Goal: Task Accomplishment & Management: Use online tool/utility

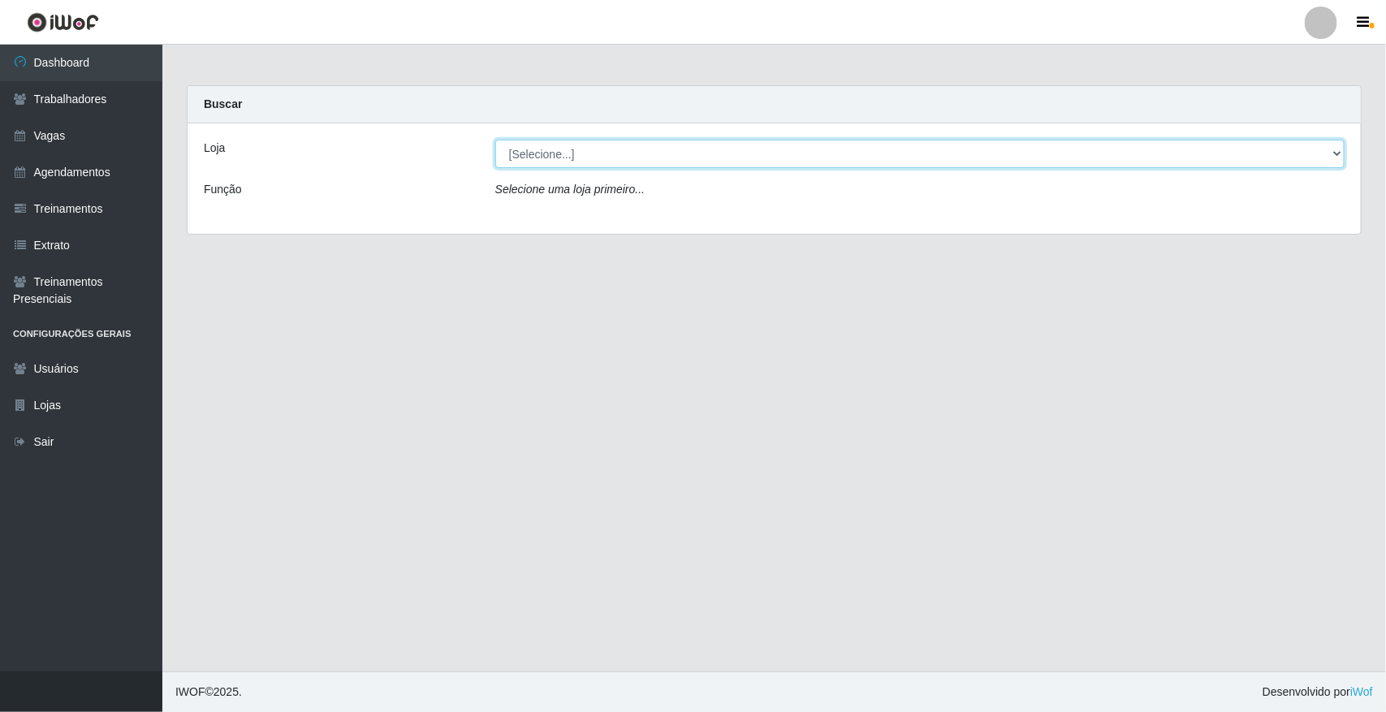
drag, startPoint x: 710, startPoint y: 152, endPoint x: 710, endPoint y: 165, distance: 13.0
click at [710, 152] on select "[Selecione...] [GEOGRAPHIC_DATA]" at bounding box center [919, 154] width 849 height 28
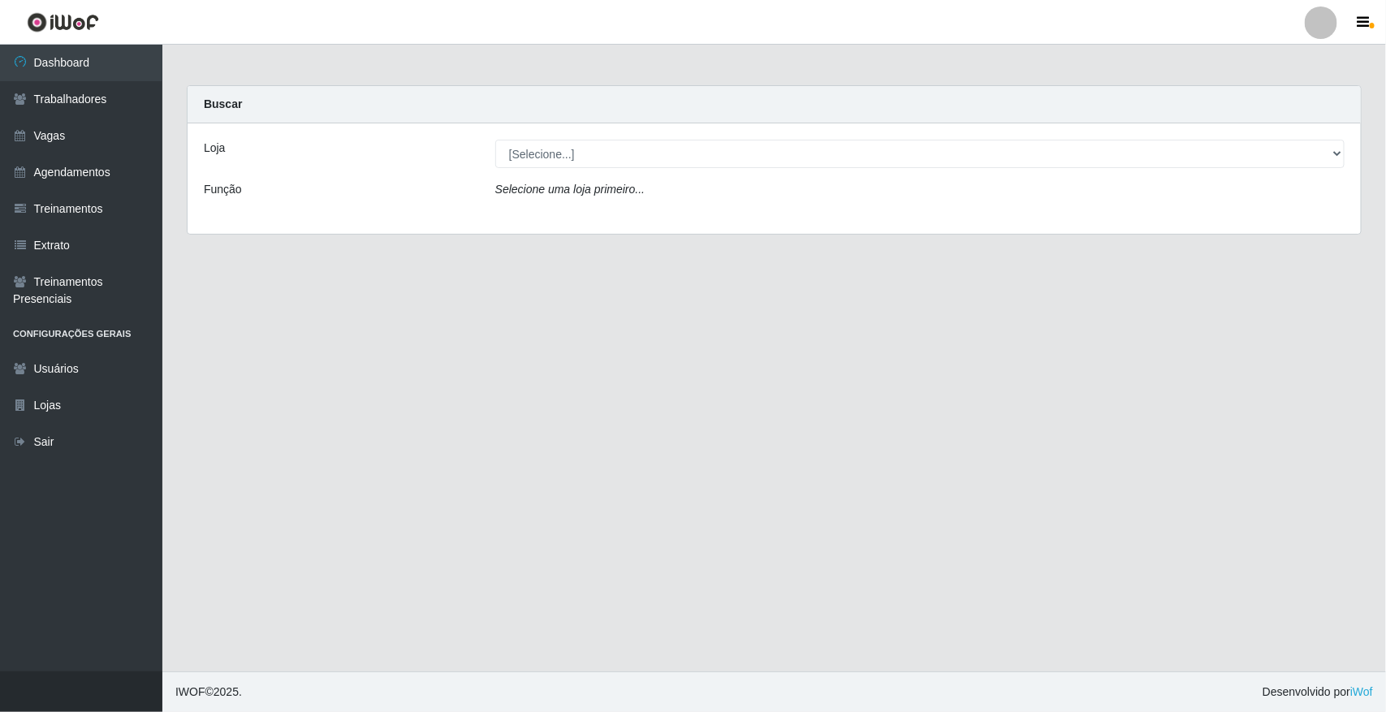
click at [716, 220] on div "Loja [Selecione...] Nova República - Pajuçara Função Selecione uma loja primeir…" at bounding box center [774, 178] width 1173 height 110
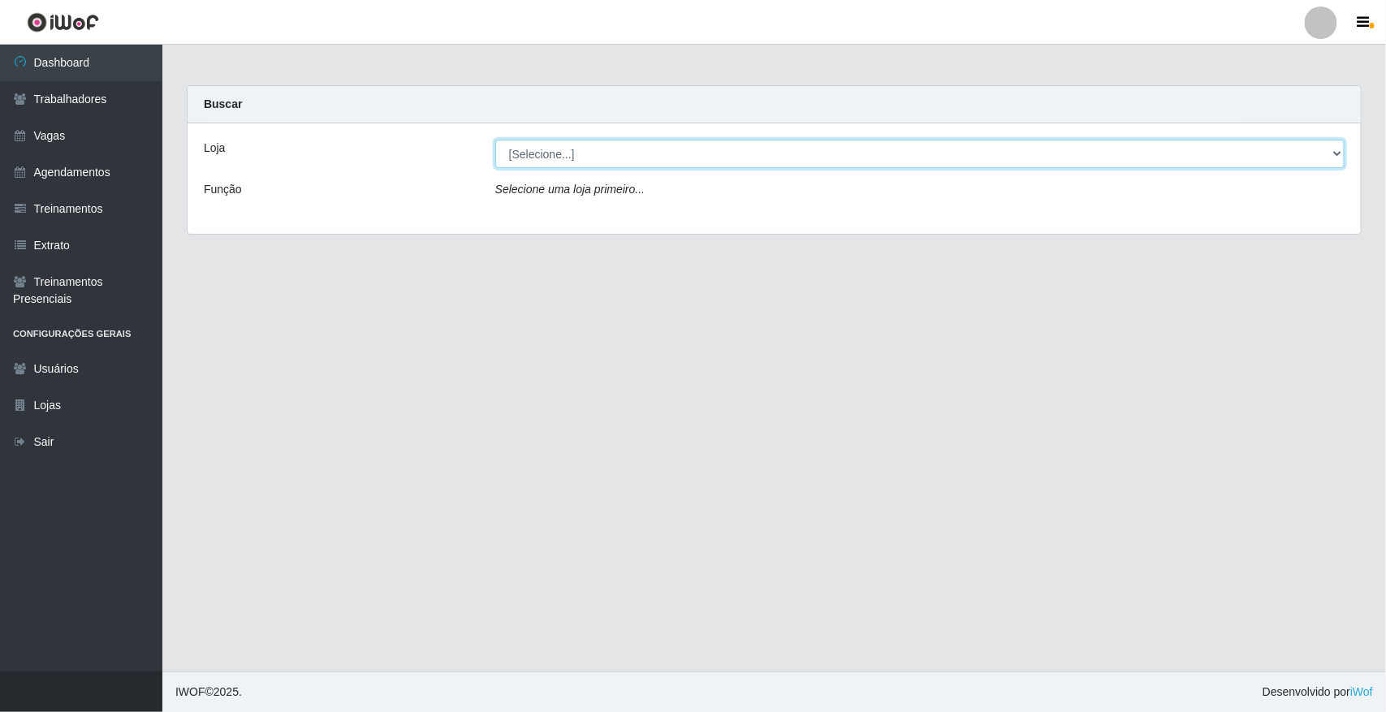
click at [659, 160] on select "[Selecione...] [GEOGRAPHIC_DATA]" at bounding box center [919, 154] width 849 height 28
select select "65"
click at [495, 140] on select "[Selecione...] [GEOGRAPHIC_DATA]" at bounding box center [919, 154] width 849 height 28
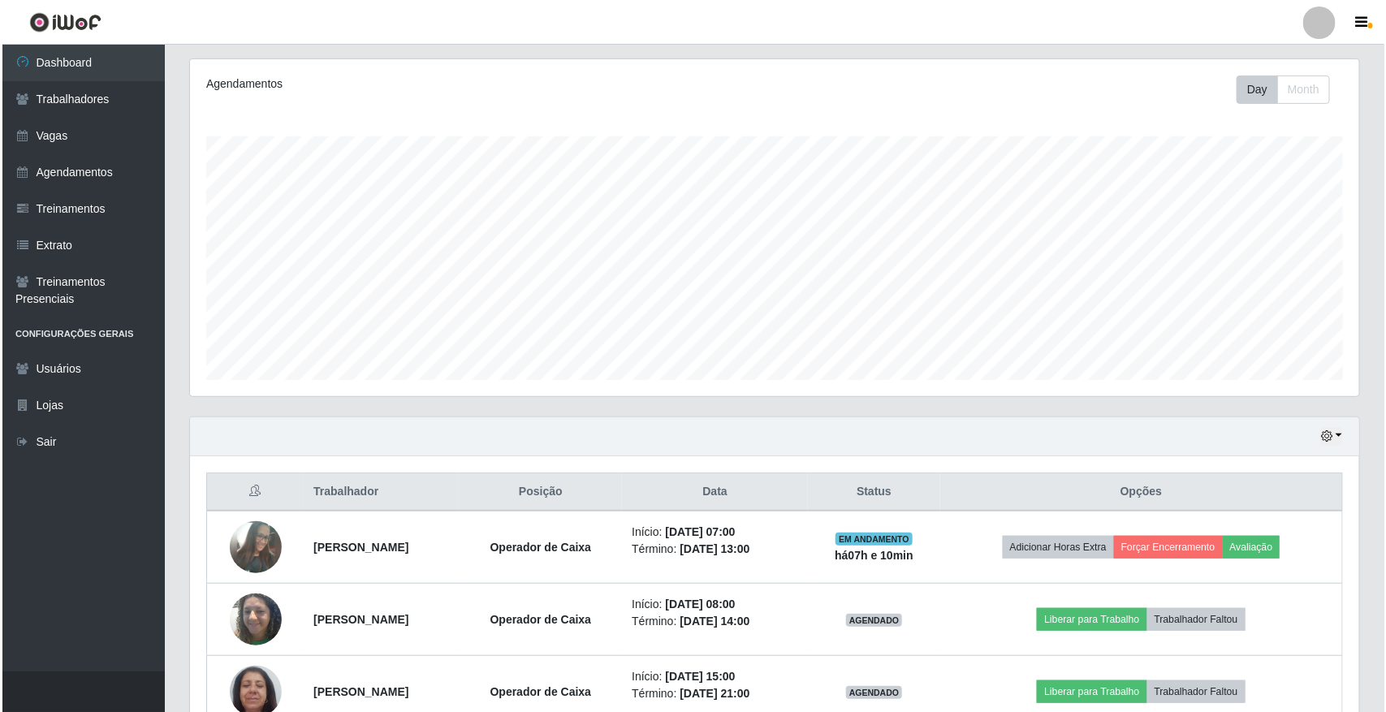
scroll to position [296, 0]
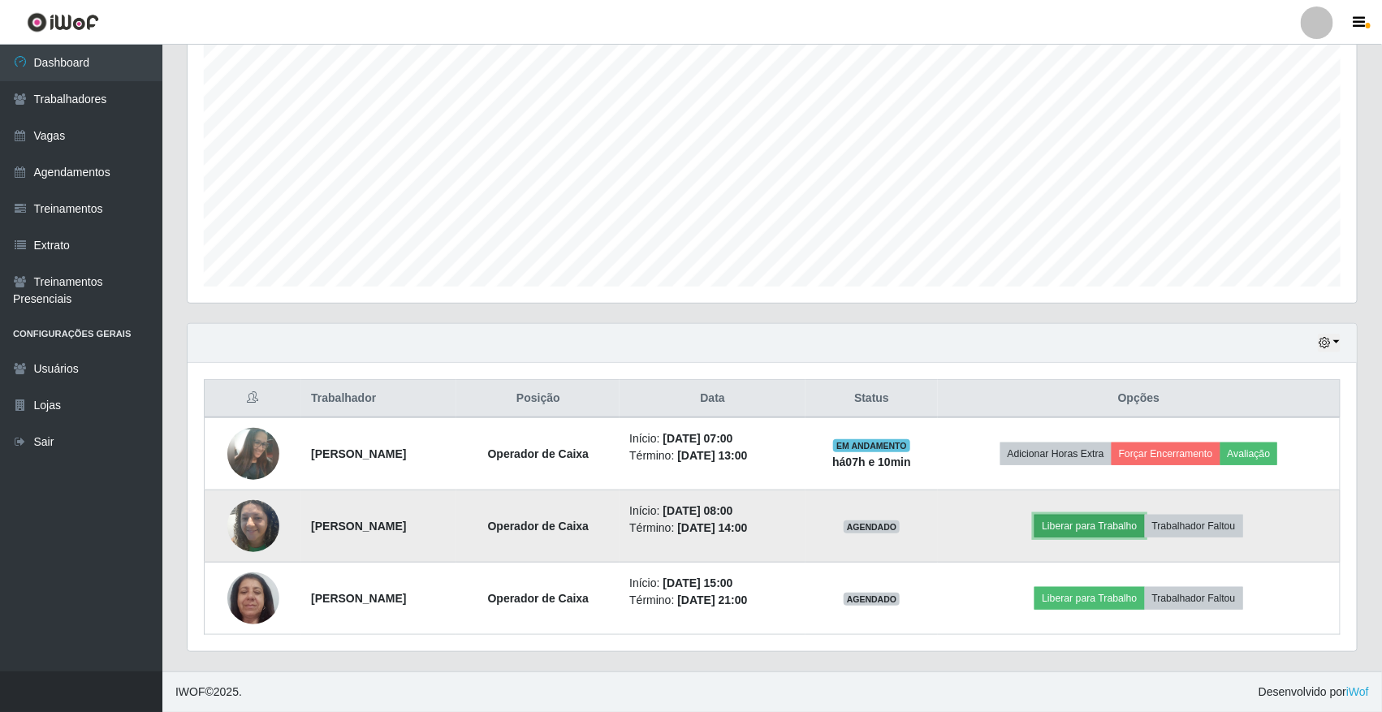
click at [1097, 529] on button "Liberar para Trabalho" at bounding box center [1089, 526] width 110 height 23
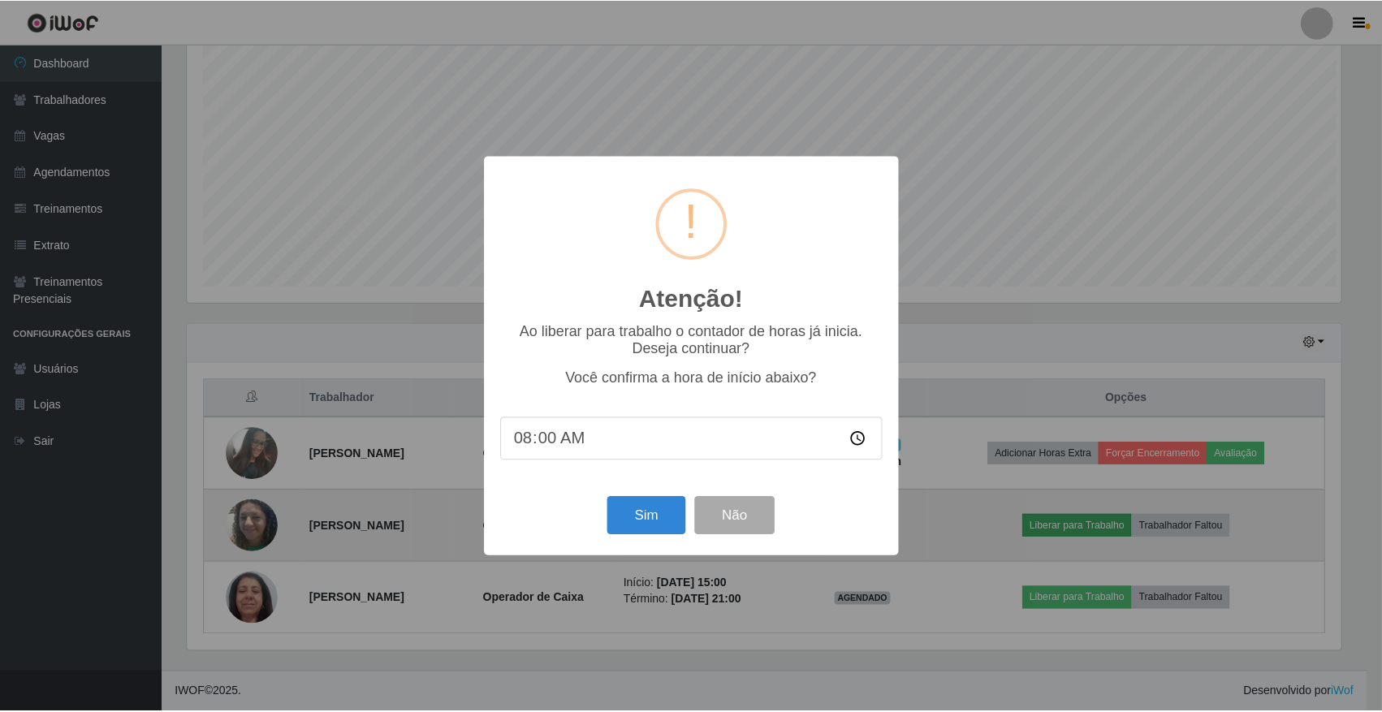
scroll to position [338, 1158]
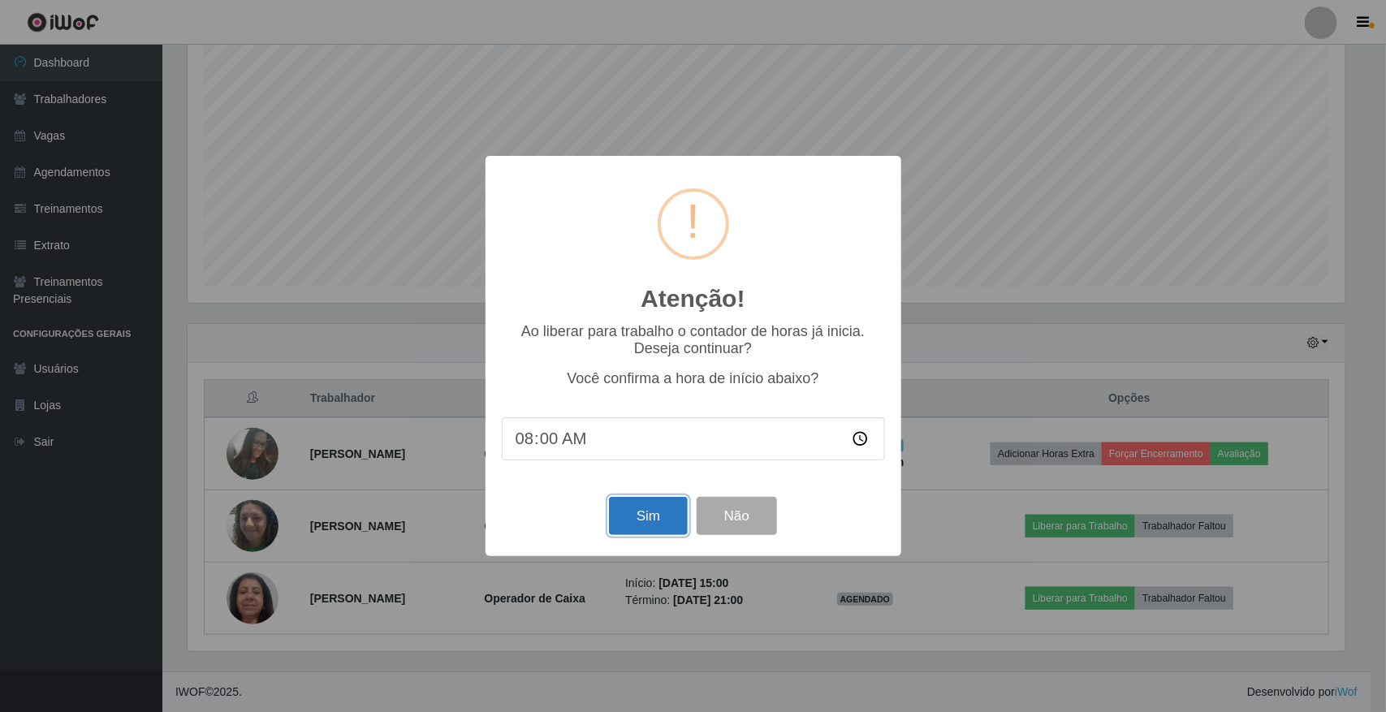
click at [625, 505] on button "Sim" at bounding box center [648, 516] width 79 height 38
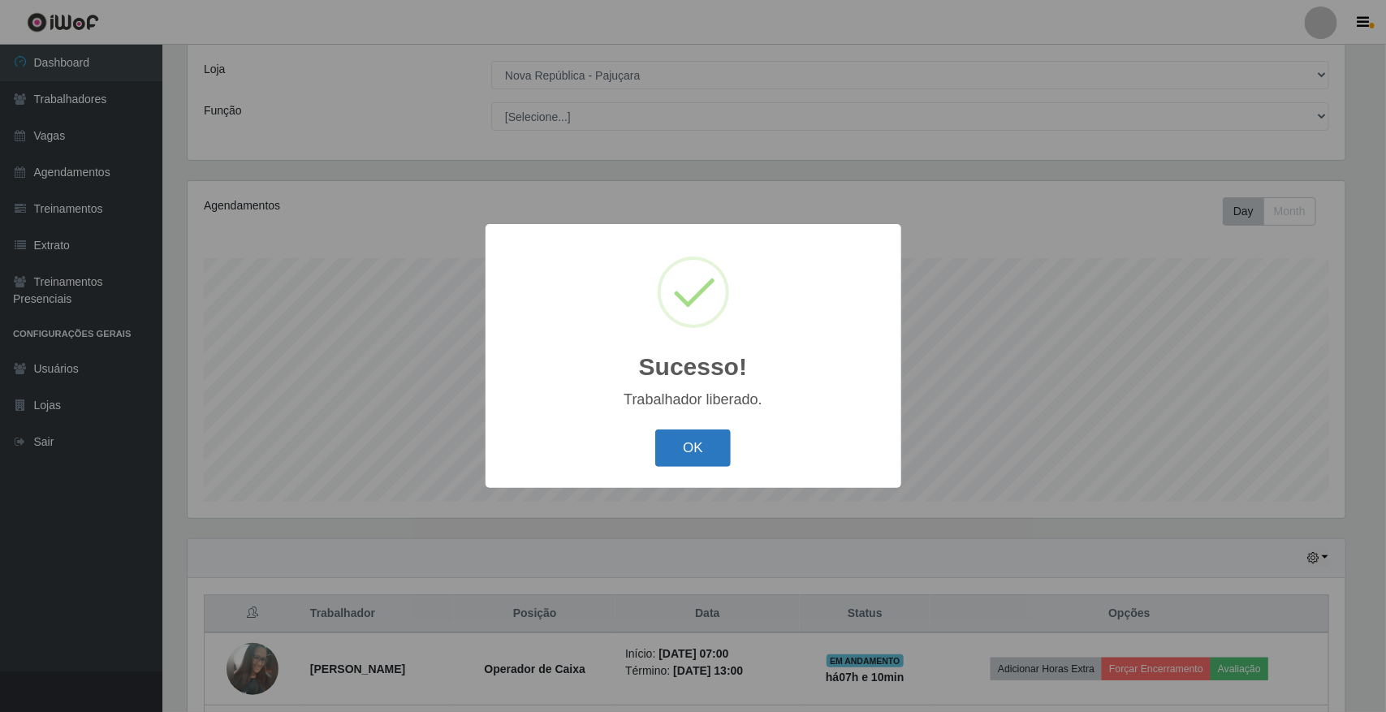
click at [680, 448] on button "OK" at bounding box center [693, 449] width 76 height 38
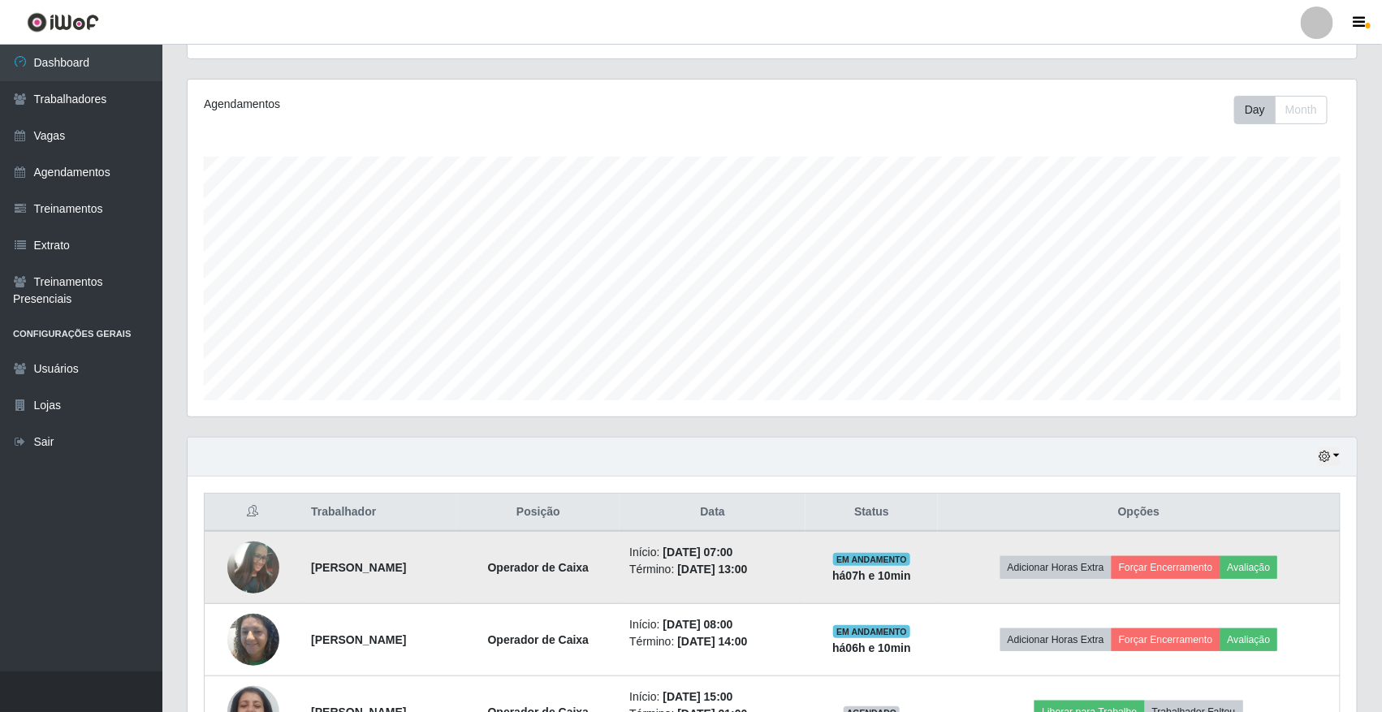
scroll to position [296, 0]
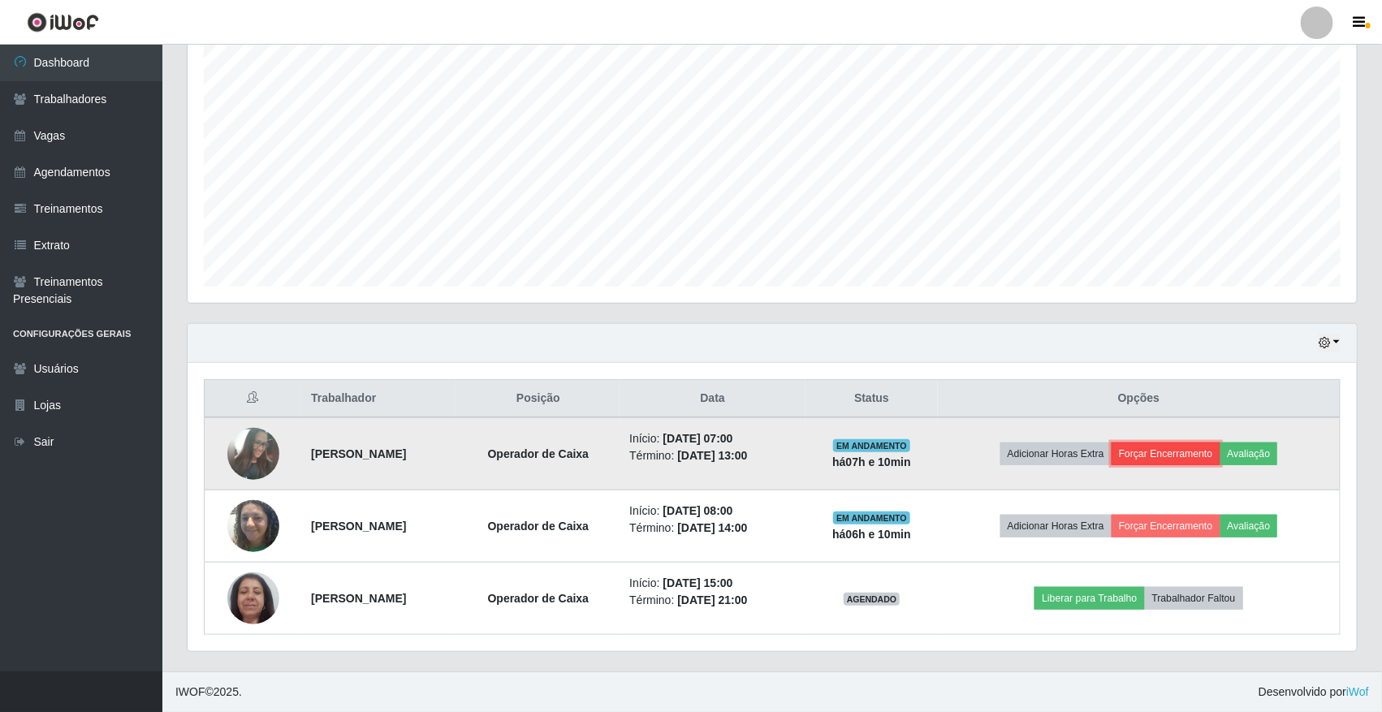
click at [1179, 447] on button "Forçar Encerramento" at bounding box center [1166, 454] width 109 height 23
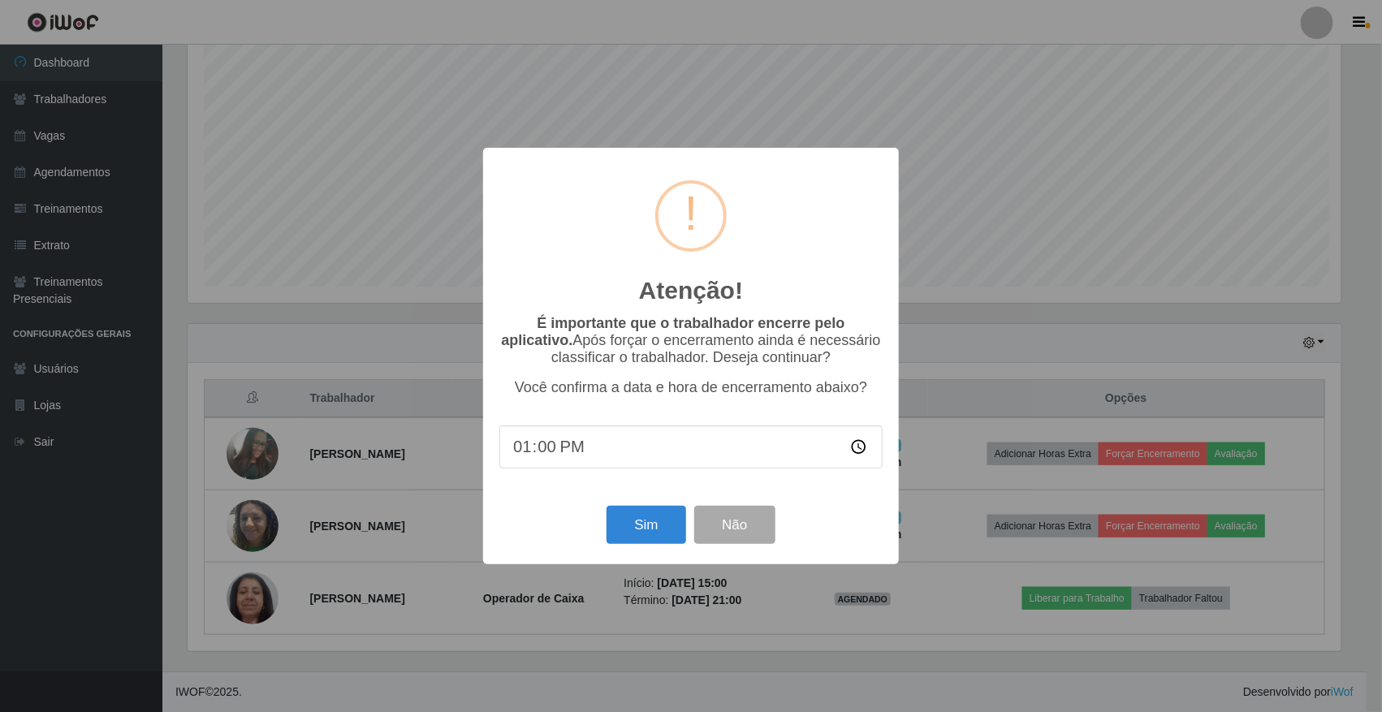
scroll to position [338, 1158]
click at [650, 544] on button "Sim" at bounding box center [648, 525] width 79 height 38
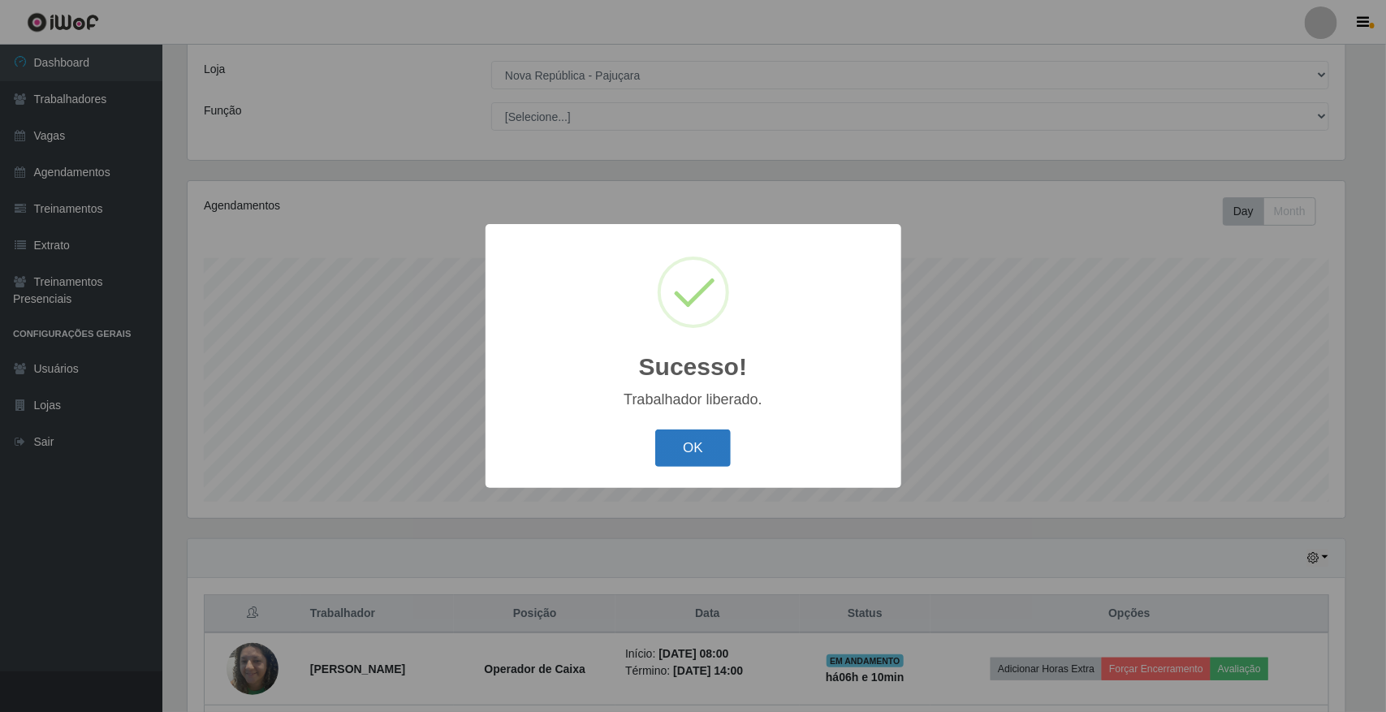
click at [680, 448] on button "OK" at bounding box center [693, 449] width 76 height 38
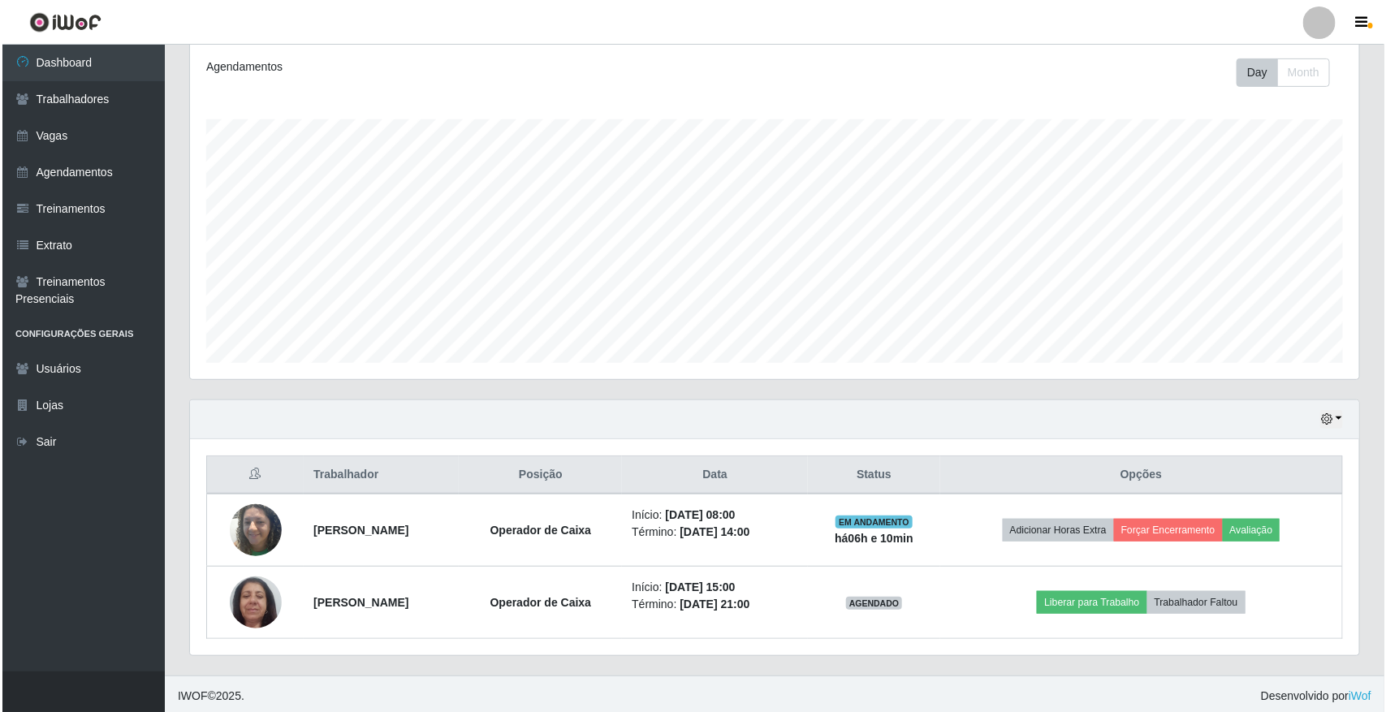
scroll to position [223, 0]
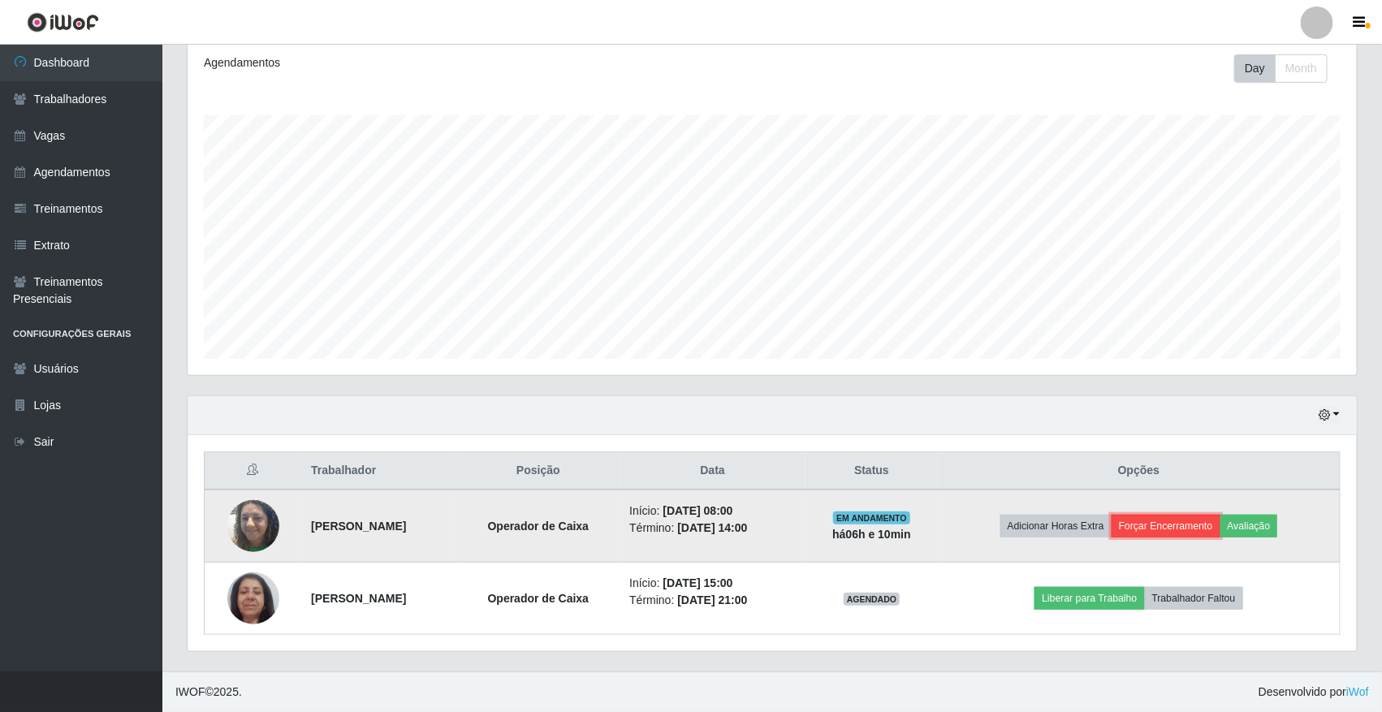
click at [1190, 529] on button "Forçar Encerramento" at bounding box center [1166, 526] width 109 height 23
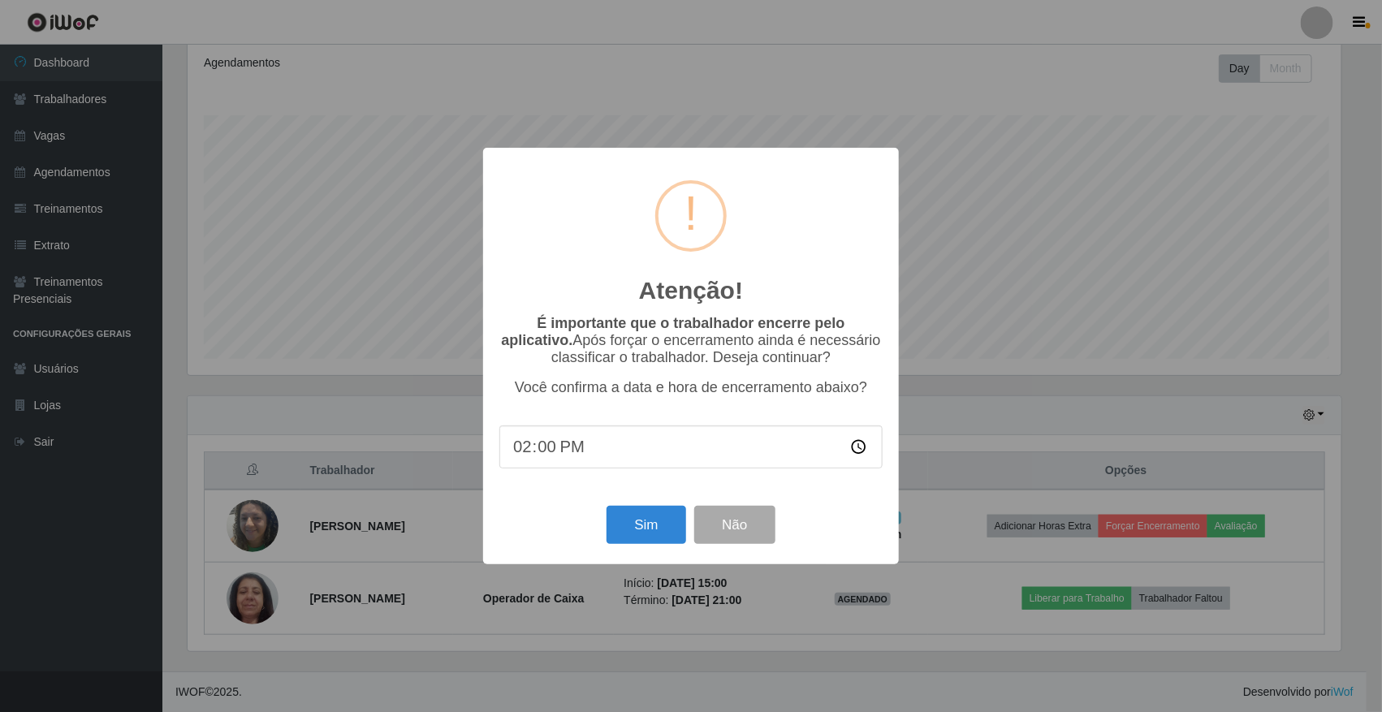
scroll to position [338, 1158]
click at [671, 536] on button "Sim" at bounding box center [648, 525] width 79 height 38
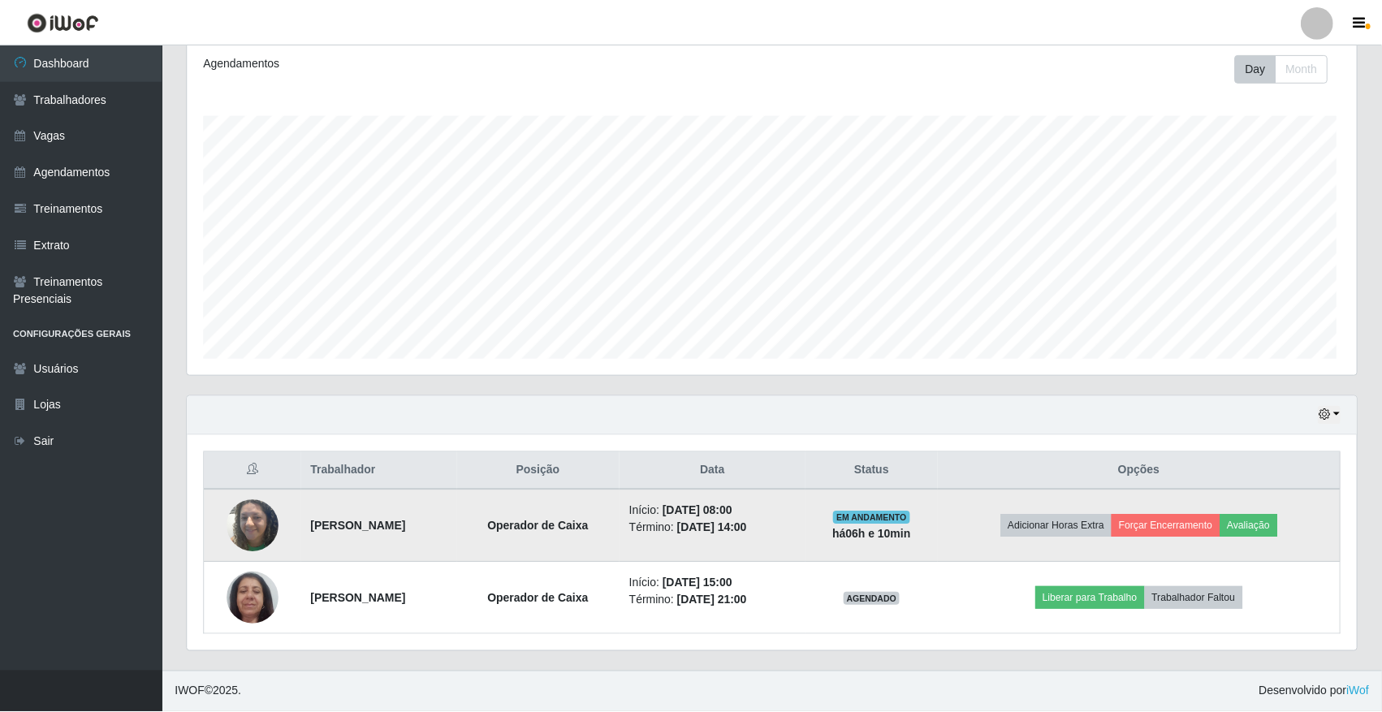
scroll to position [0, 0]
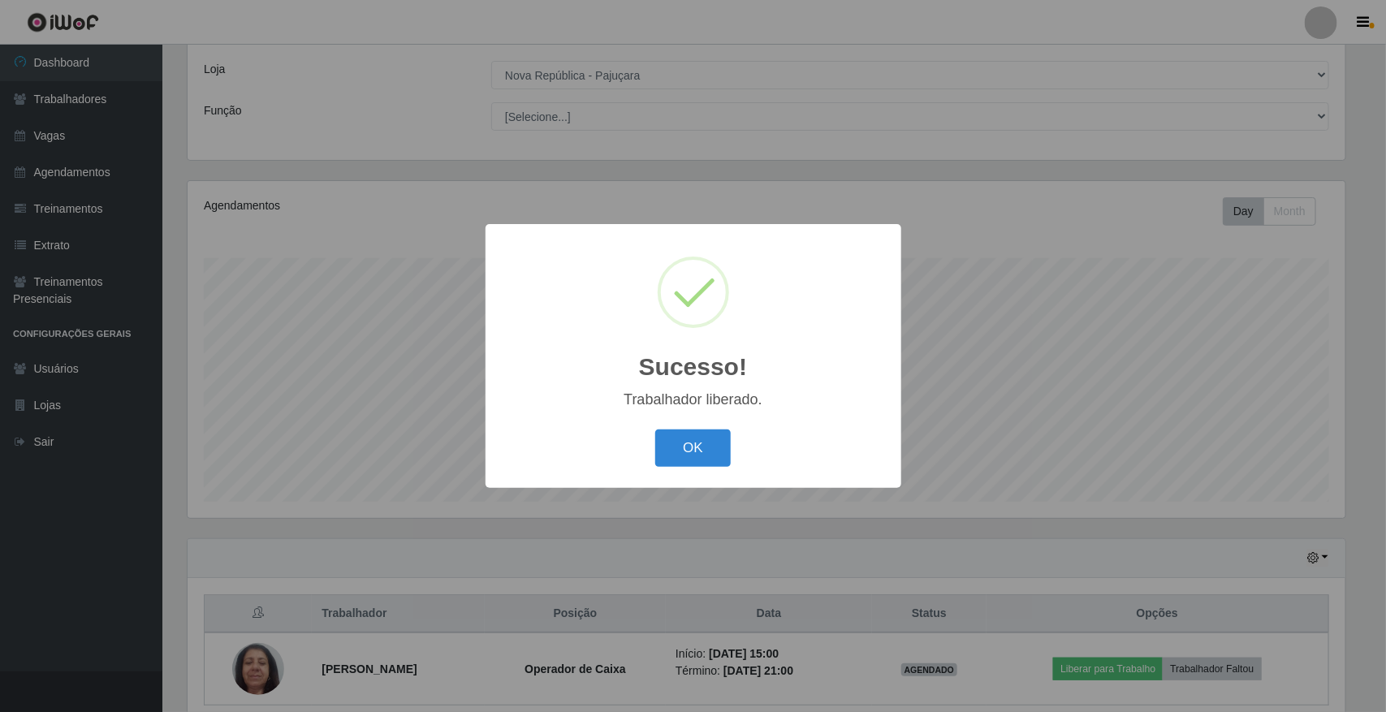
click at [715, 468] on div "OK Cancel" at bounding box center [693, 448] width 383 height 46
click at [710, 460] on button "OK" at bounding box center [693, 449] width 76 height 38
